Goal: Task Accomplishment & Management: Manage account settings

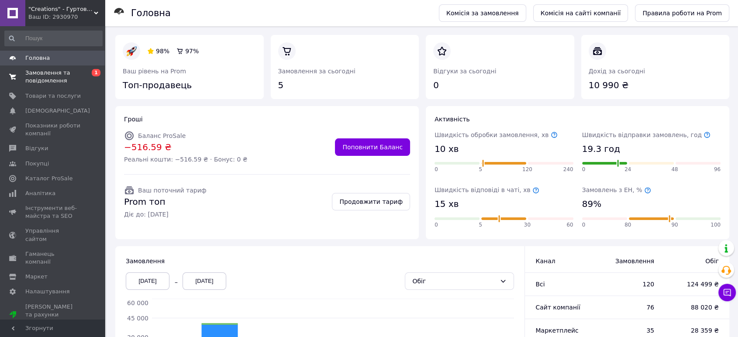
click at [41, 81] on span "Замовлення та повідомлення" at bounding box center [52, 77] width 55 height 16
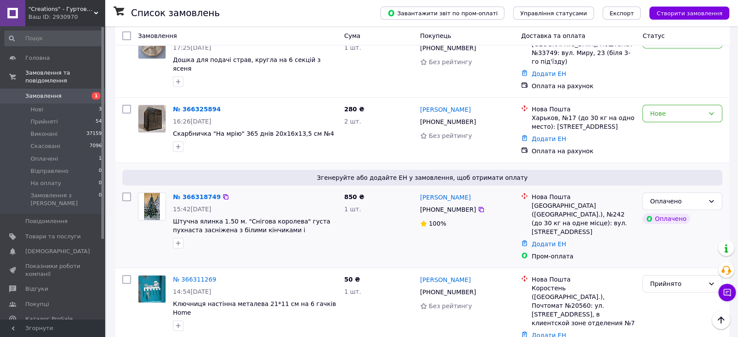
scroll to position [194, 0]
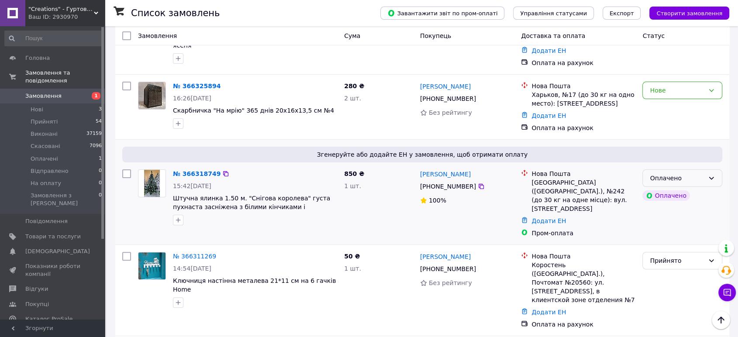
click at [669, 173] on div "Оплачено" at bounding box center [677, 178] width 55 height 10
click at [667, 186] on li "Прийнято" at bounding box center [682, 184] width 79 height 16
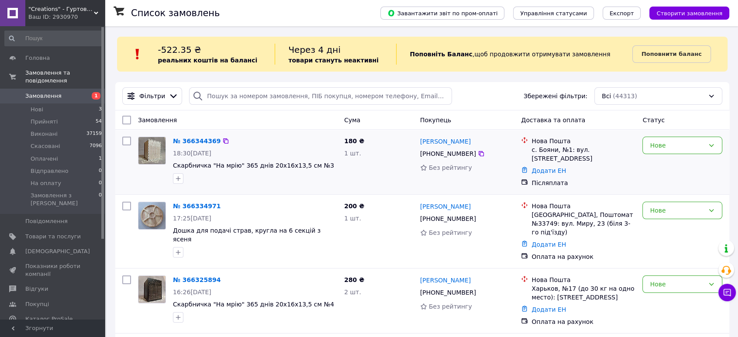
scroll to position [48, 0]
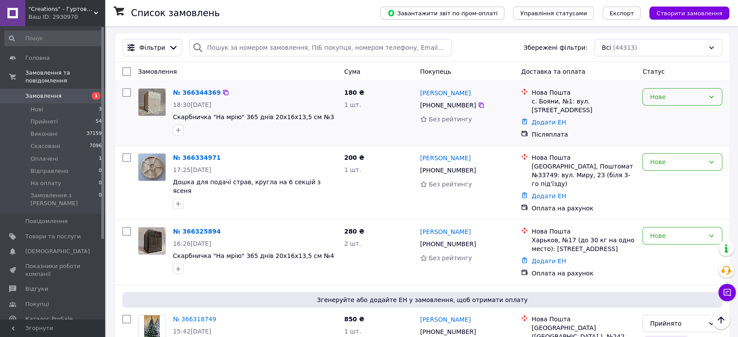
click at [664, 98] on div "Нове" at bounding box center [677, 97] width 55 height 10
click at [663, 115] on li "Прийнято" at bounding box center [682, 116] width 79 height 16
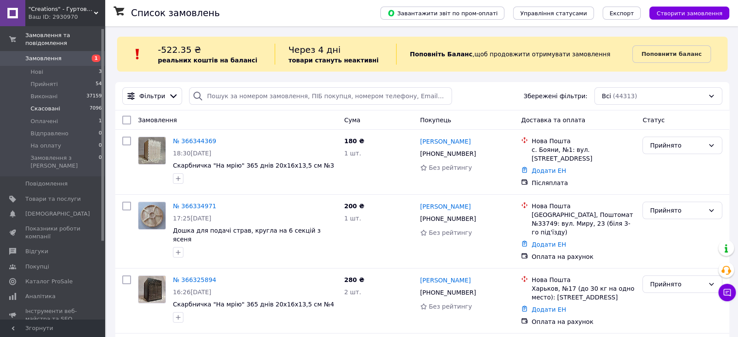
scroll to position [0, 0]
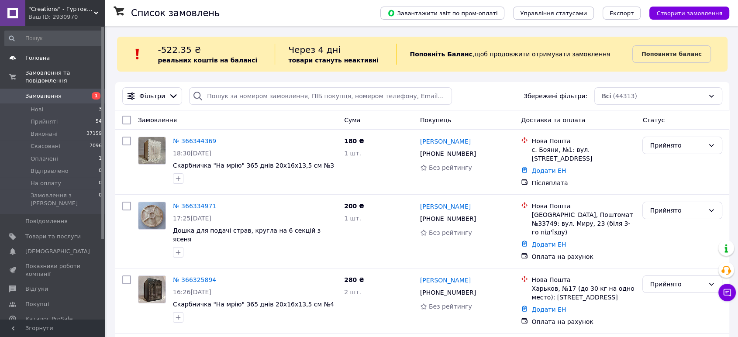
click at [38, 57] on span "Головна" at bounding box center [37, 58] width 24 height 8
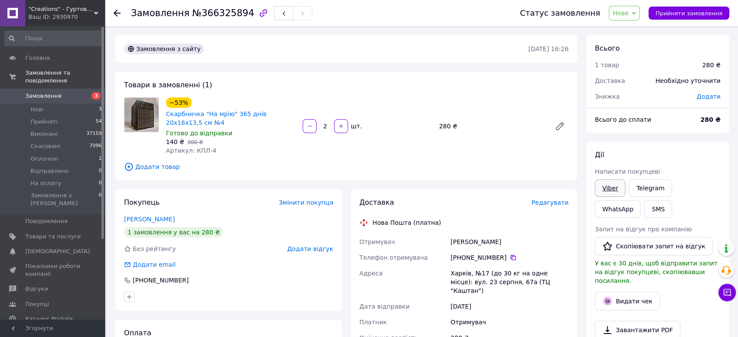
click at [613, 190] on link "Viber" at bounding box center [610, 187] width 31 height 17
click at [678, 15] on span "Прийняти замовлення" at bounding box center [688, 13] width 67 height 7
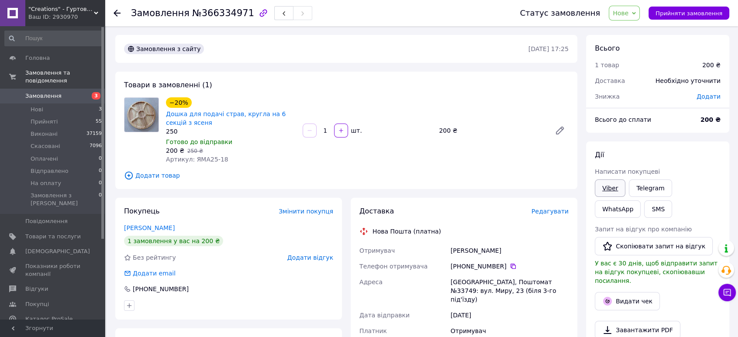
click at [611, 186] on link "Viber" at bounding box center [610, 187] width 31 height 17
click at [674, 13] on span "Прийняти замовлення" at bounding box center [688, 13] width 67 height 7
